Goal: Check status: Check status

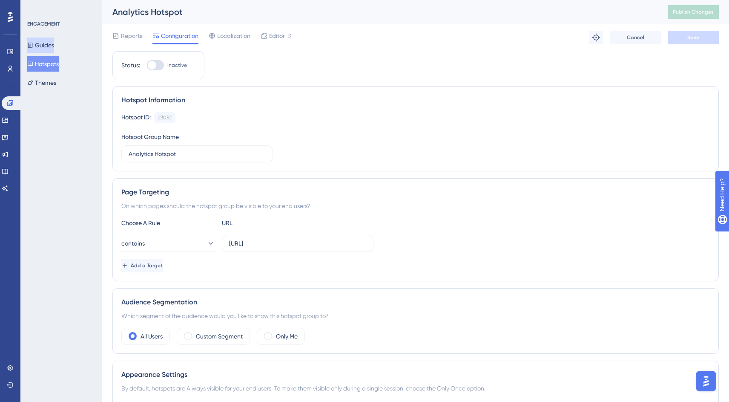
click at [45, 46] on button "Guides" at bounding box center [40, 44] width 27 height 15
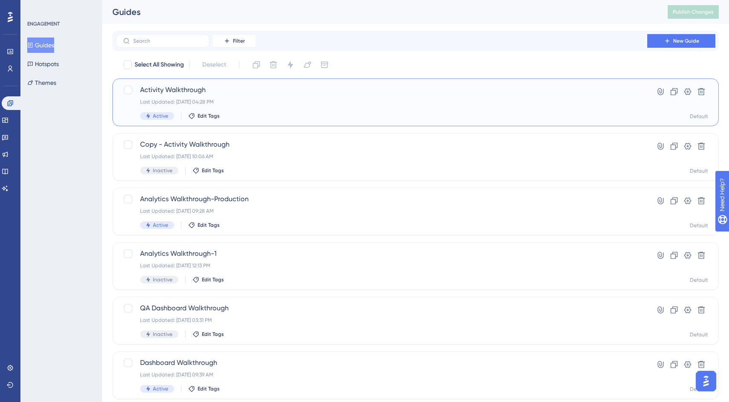
click at [255, 103] on div "Last Updated: [DATE] 04:28 PM" at bounding box center [381, 101] width 483 height 7
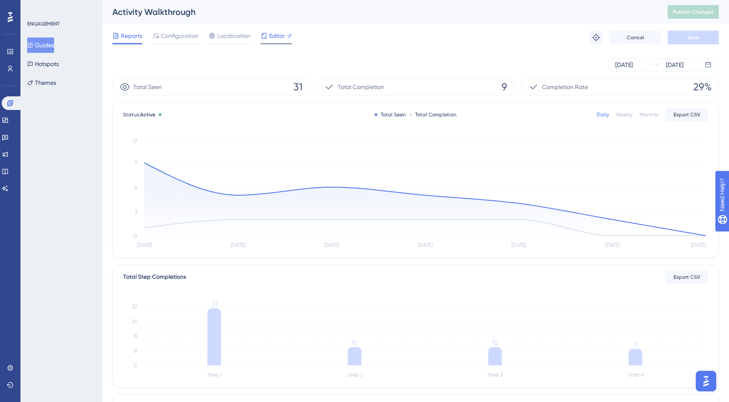
click at [272, 37] on span "Editor" at bounding box center [277, 36] width 16 height 10
click at [176, 37] on span "Configuration" at bounding box center [179, 36] width 37 height 10
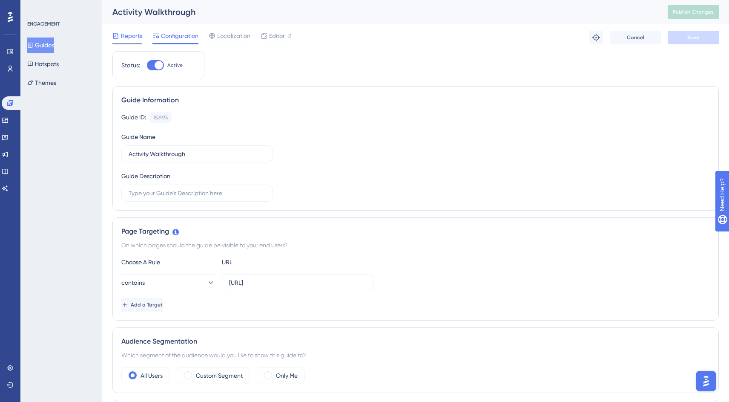
click at [133, 36] on span "Reports" at bounding box center [131, 36] width 21 height 10
